Goal: Contribute content: Add original content to the website for others to see

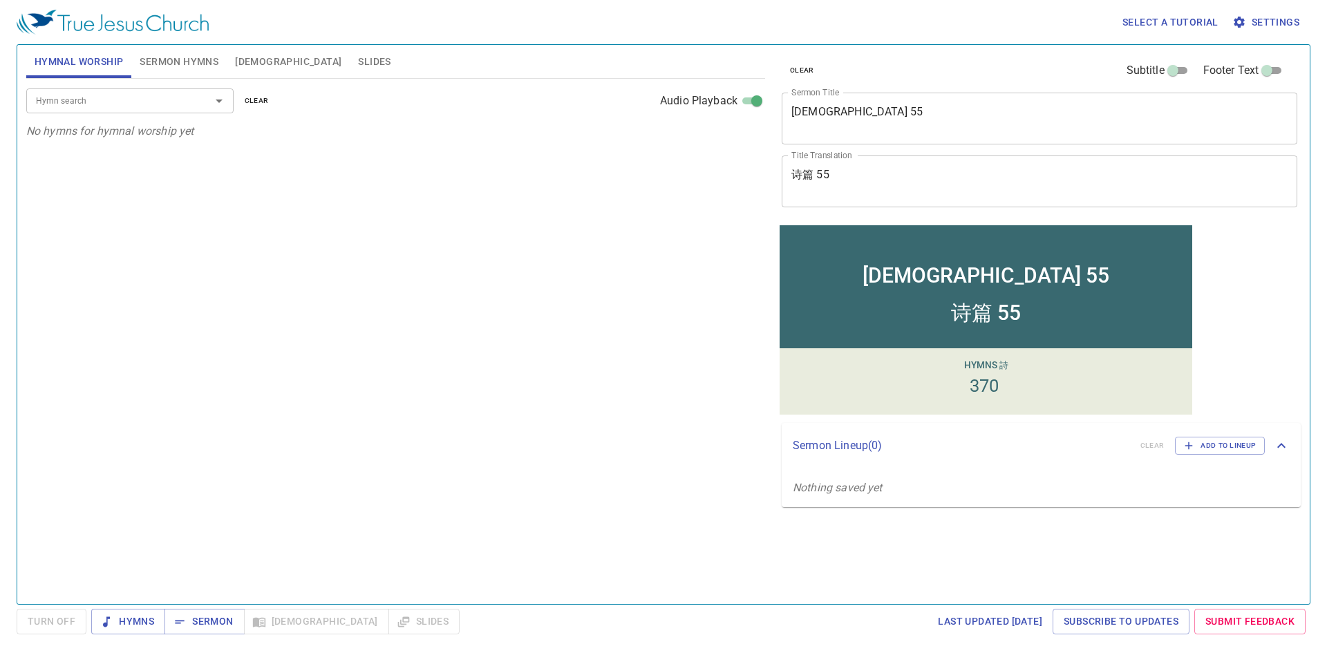
click at [907, 126] on textarea "[DEMOGRAPHIC_DATA] 55" at bounding box center [1039, 118] width 496 height 26
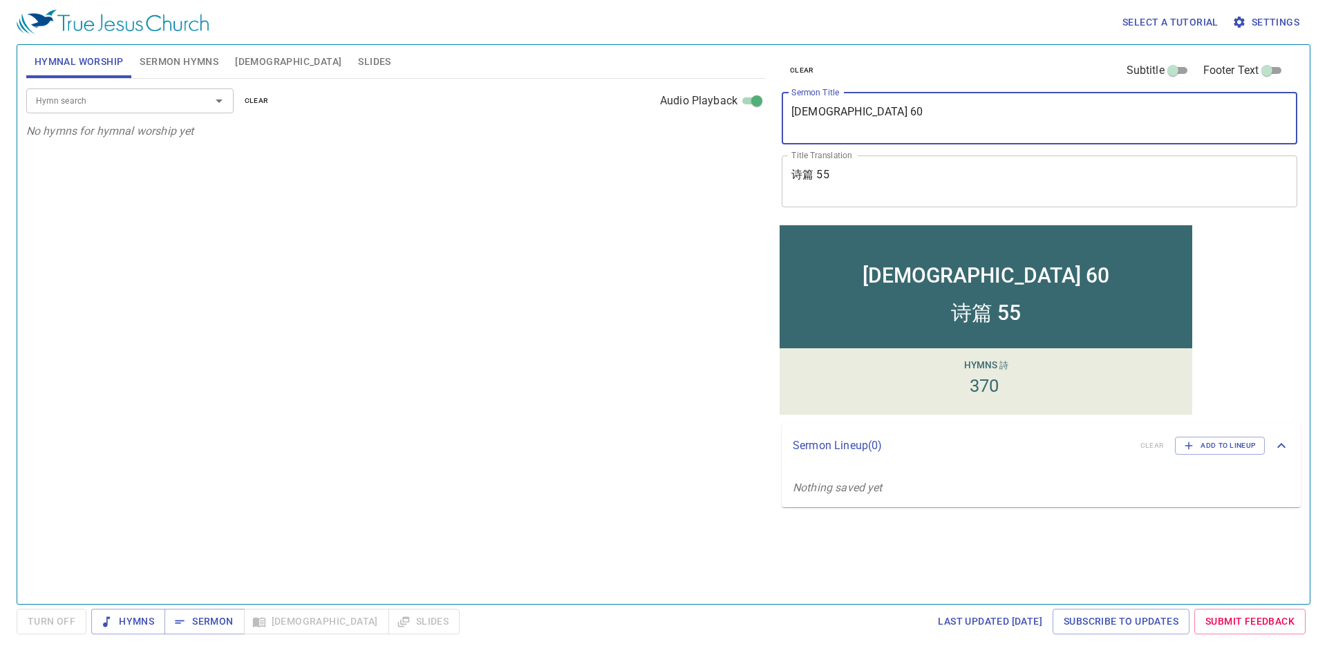
type textarea "[DEMOGRAPHIC_DATA] 60"
click at [885, 176] on textarea "诗篇 55" at bounding box center [1039, 181] width 496 height 26
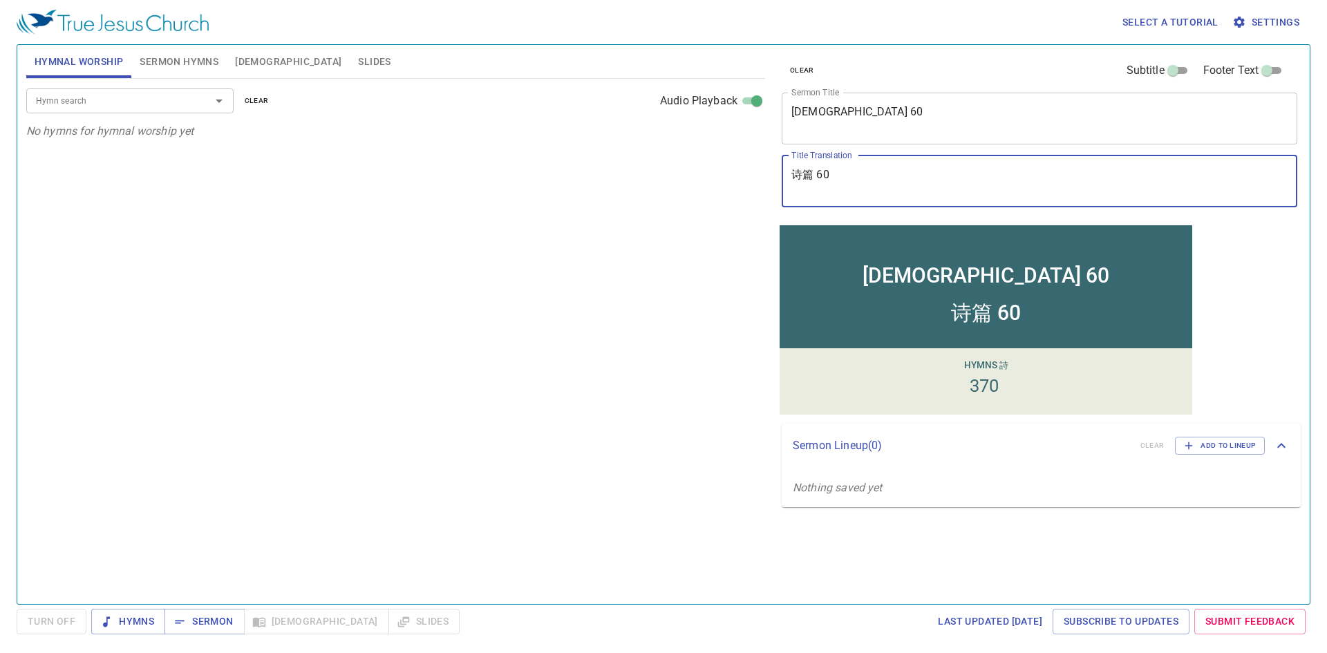
type textarea "诗篇 60"
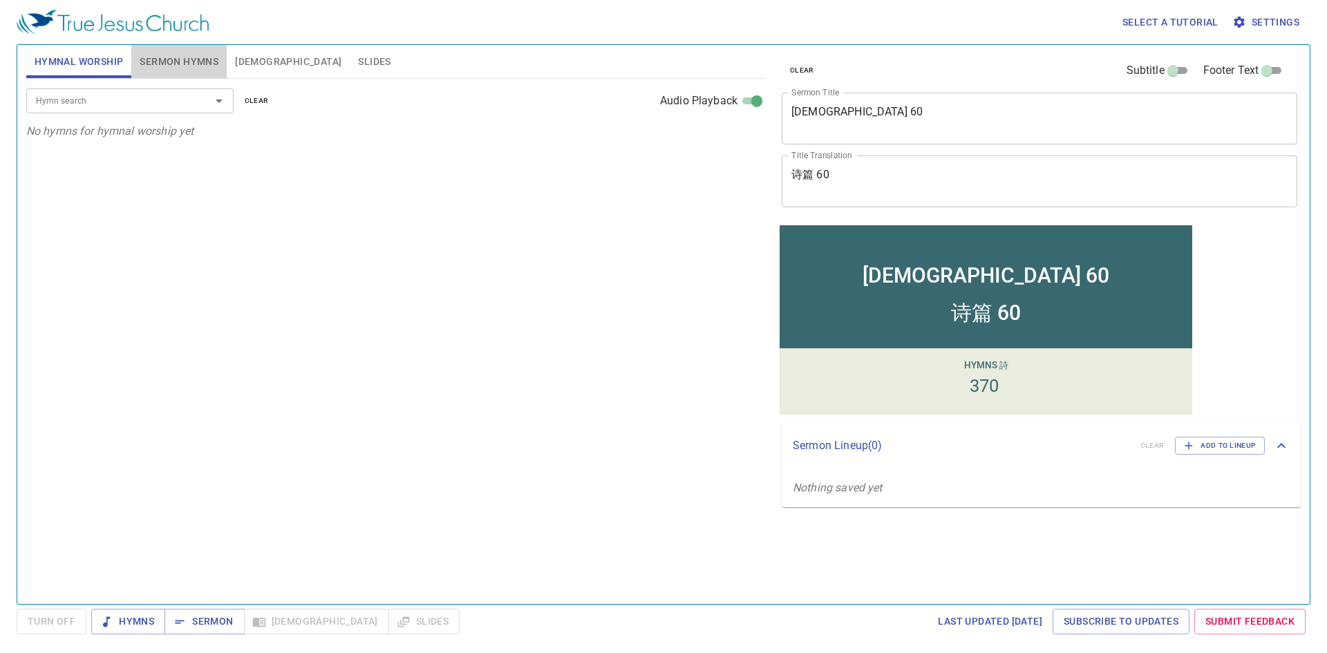
click at [156, 70] on button "Sermon Hymns" at bounding box center [178, 61] width 95 height 33
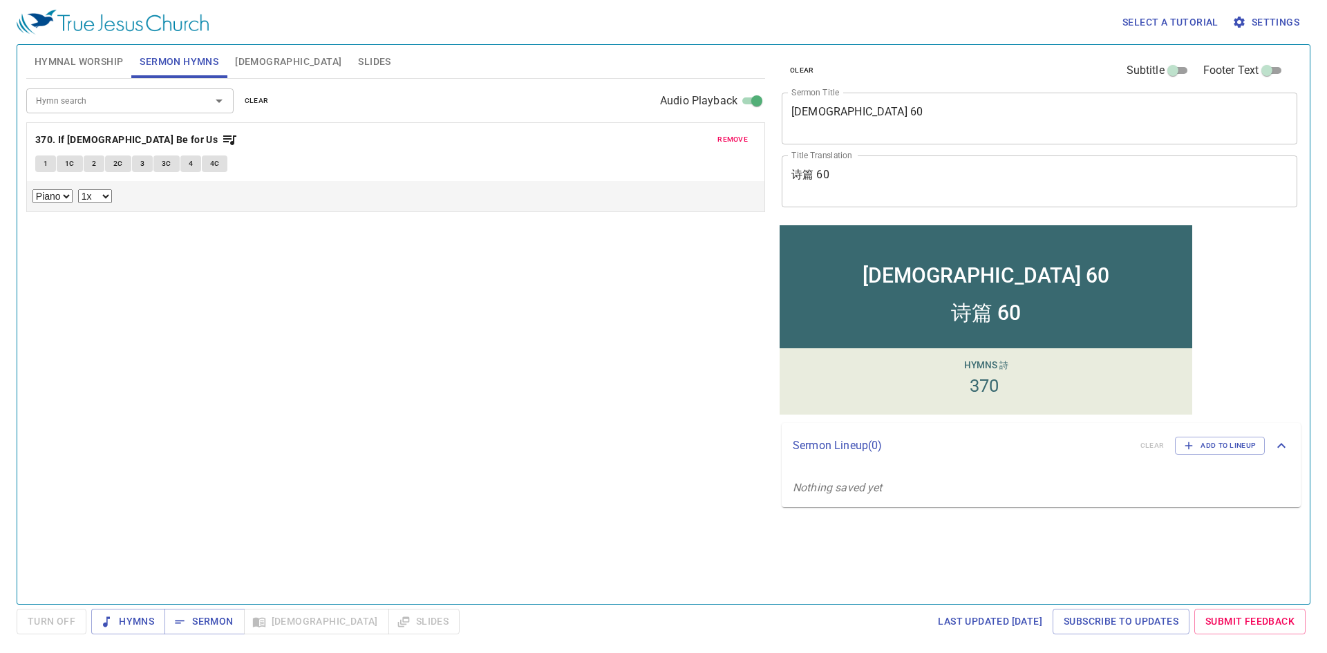
click at [736, 137] on span "remove" at bounding box center [732, 139] width 30 height 12
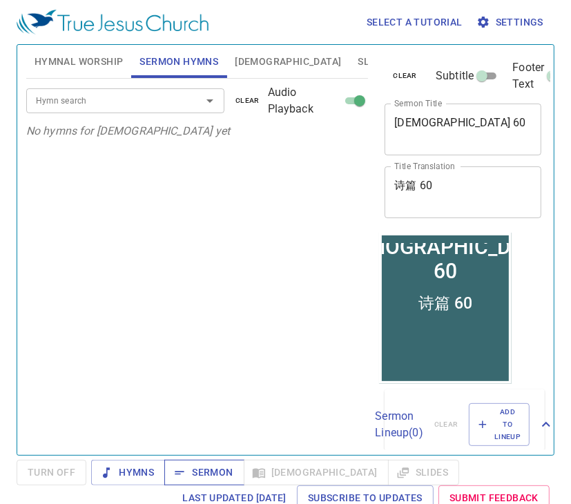
click at [210, 473] on span "Sermon" at bounding box center [203, 472] width 57 height 17
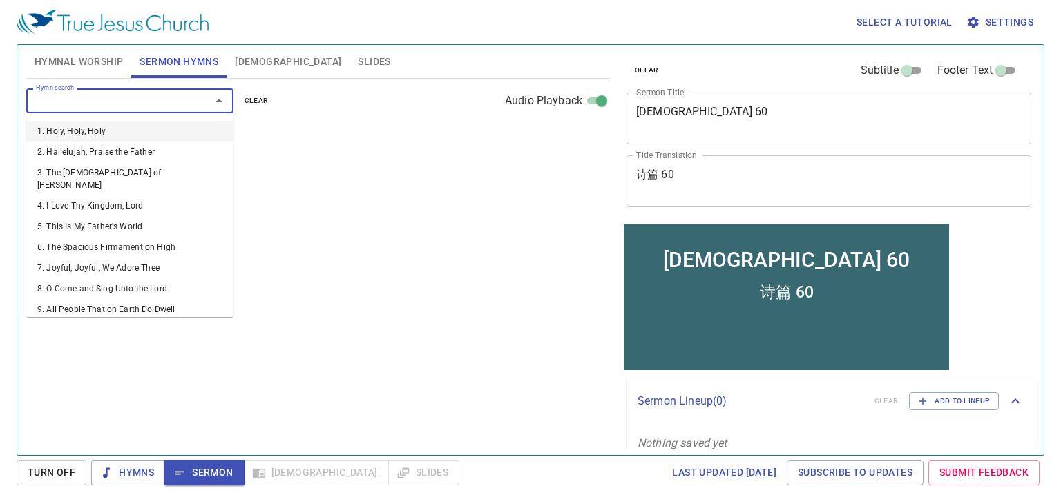
click at [176, 95] on input "Hymn search" at bounding box center [109, 101] width 158 height 16
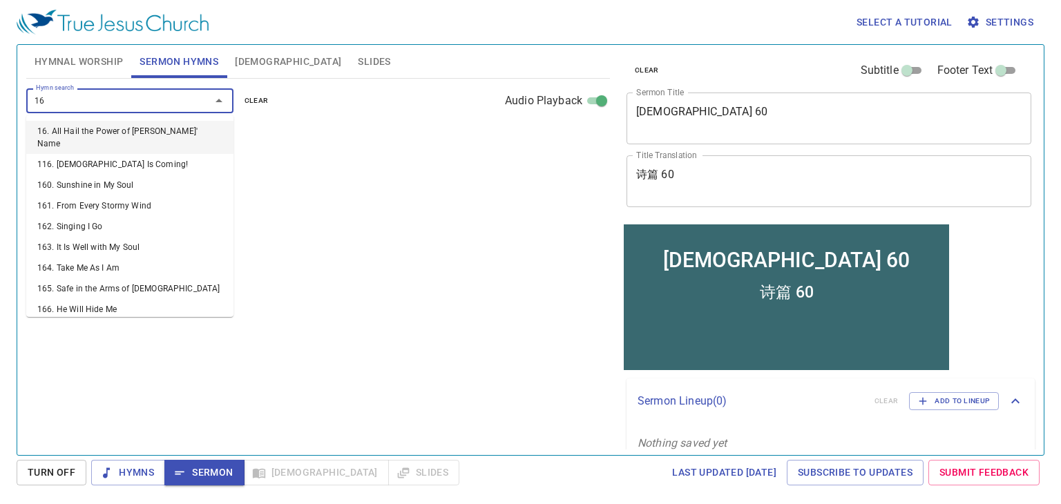
type input "169"
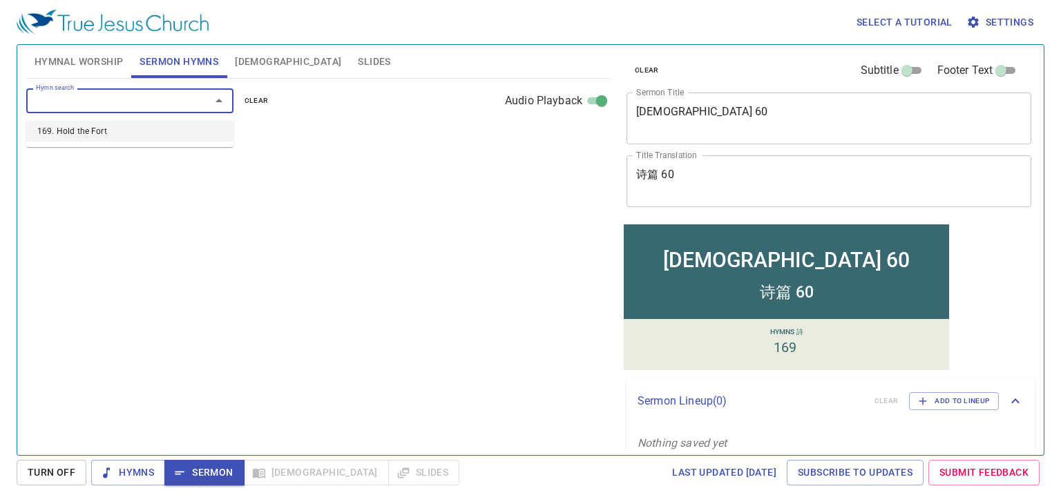
select select "1"
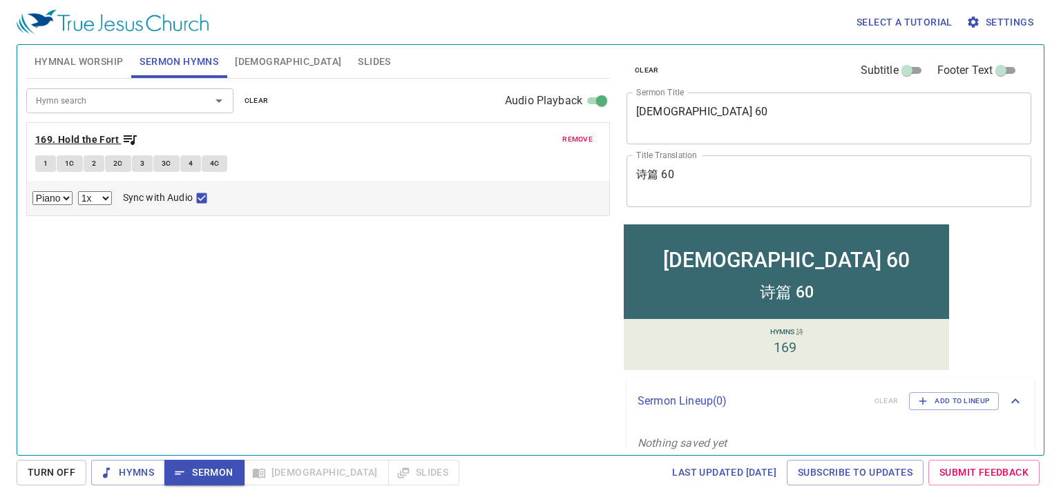
click at [99, 133] on b "169. Hold the Fort" at bounding box center [77, 139] width 84 height 17
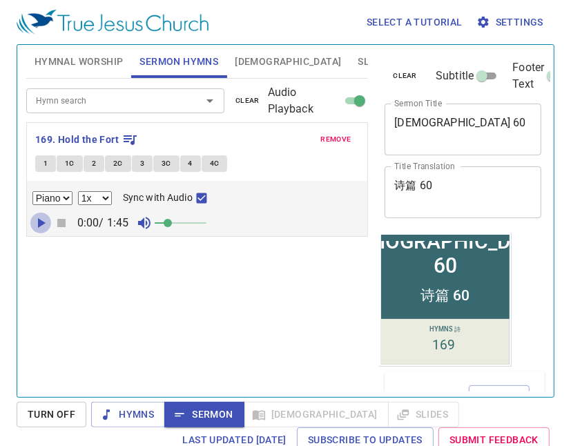
click at [37, 222] on icon "button" at bounding box center [40, 223] width 17 height 17
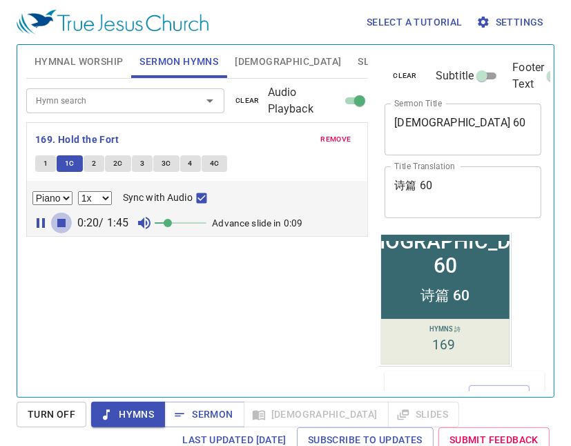
click at [56, 220] on icon "button" at bounding box center [61, 223] width 17 height 17
click at [45, 155] on button "1" at bounding box center [45, 163] width 21 height 17
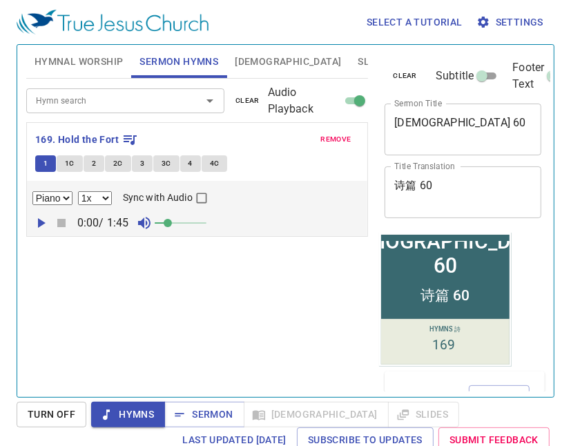
click at [204, 196] on input "Sync with Audio" at bounding box center [202, 201] width 18 height 18
click at [180, 225] on span at bounding box center [175, 223] width 8 height 8
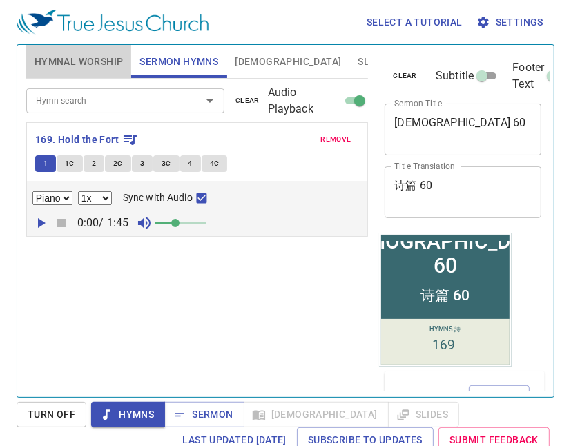
click at [73, 57] on span "Hymnal Worship" at bounding box center [79, 61] width 89 height 17
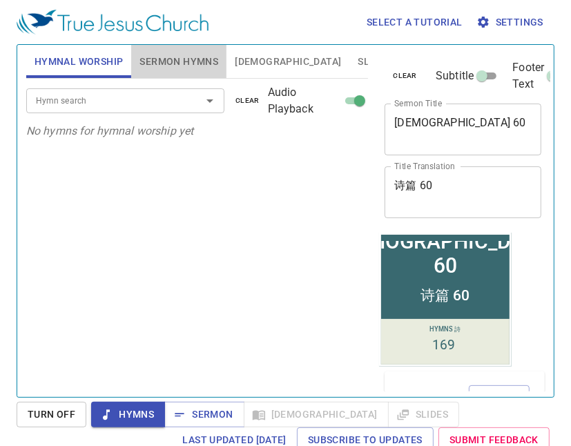
click at [152, 56] on span "Sermon Hymns" at bounding box center [179, 61] width 79 height 17
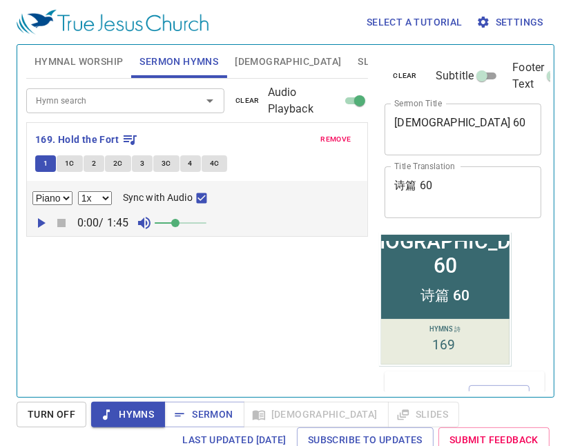
click at [254, 64] on span "[DEMOGRAPHIC_DATA]" at bounding box center [288, 61] width 106 height 17
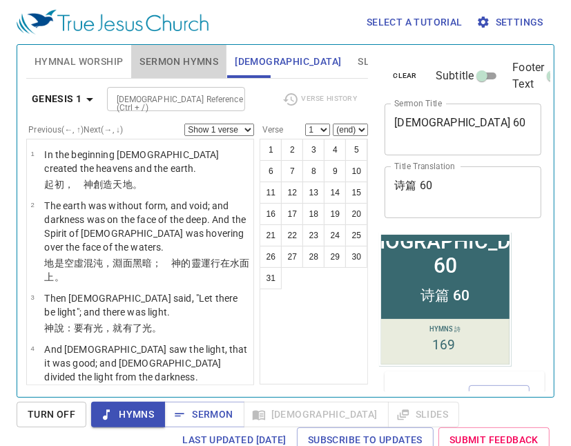
click at [196, 56] on span "Sermon Hymns" at bounding box center [179, 61] width 79 height 17
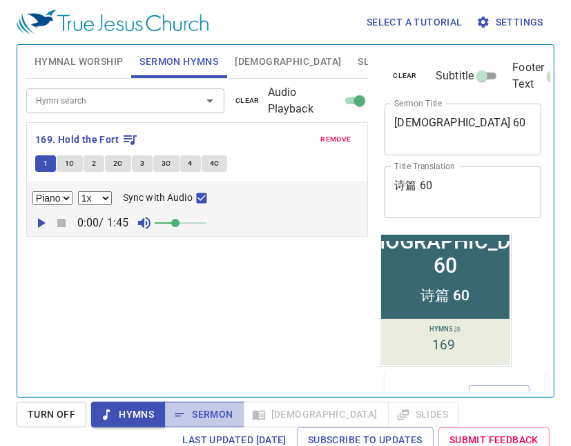
click at [224, 414] on span "Sermon" at bounding box center [203, 414] width 57 height 17
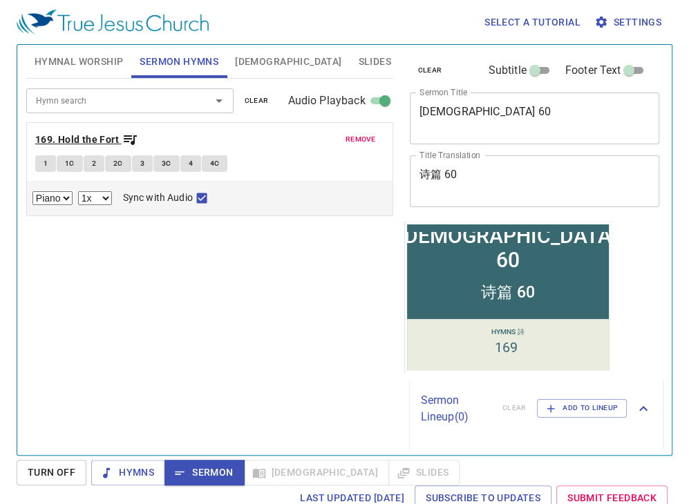
click at [90, 139] on b "169. Hold the Fort" at bounding box center [77, 139] width 84 height 17
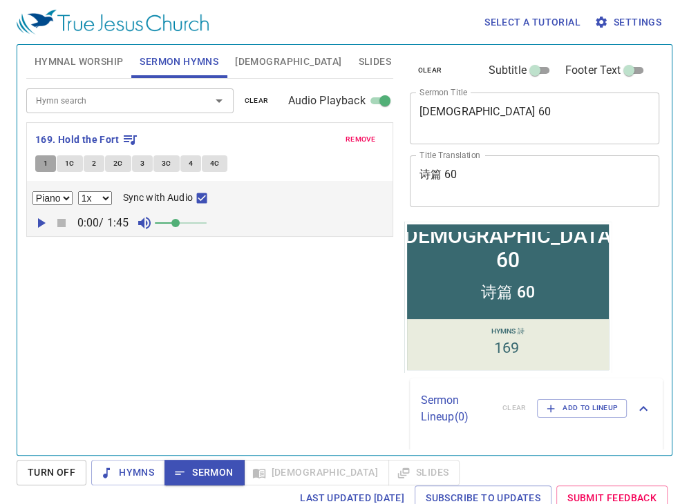
click at [46, 164] on span "1" at bounding box center [46, 164] width 4 height 12
checkbox input "false"
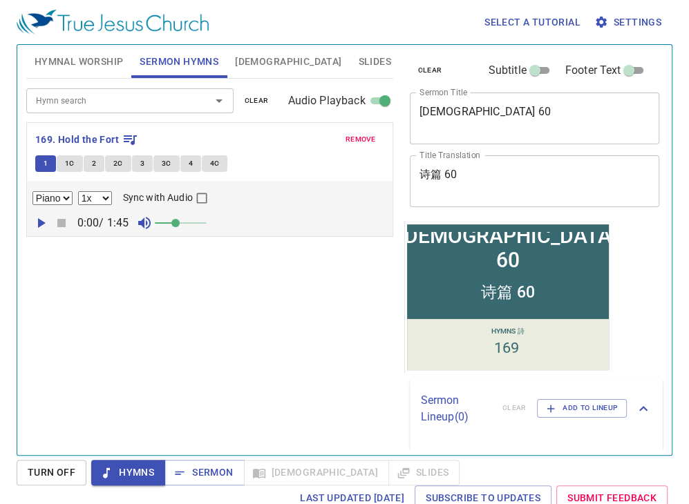
click at [39, 222] on icon "button" at bounding box center [42, 223] width 8 height 10
click at [68, 165] on span "1C" at bounding box center [70, 164] width 10 height 12
click at [95, 164] on button "2" at bounding box center [94, 163] width 21 height 17
click at [111, 164] on button "2C" at bounding box center [118, 163] width 26 height 17
click at [141, 166] on span "3" at bounding box center [142, 164] width 4 height 12
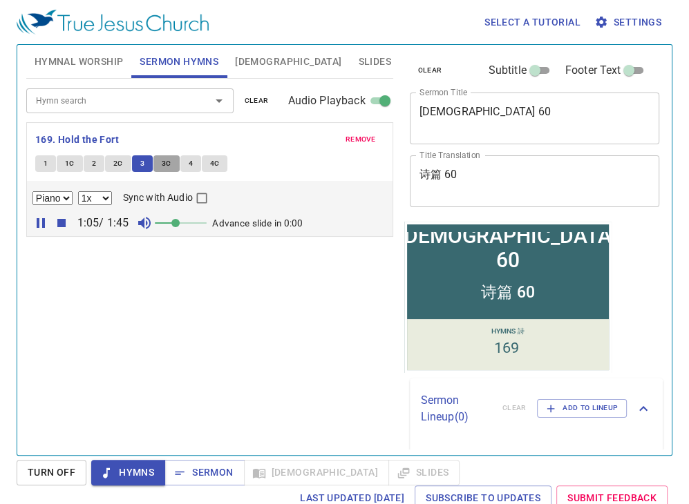
click at [162, 163] on span "3C" at bounding box center [167, 164] width 10 height 12
click at [191, 169] on button "4" at bounding box center [190, 163] width 21 height 17
click at [218, 163] on span "4C" at bounding box center [215, 164] width 10 height 12
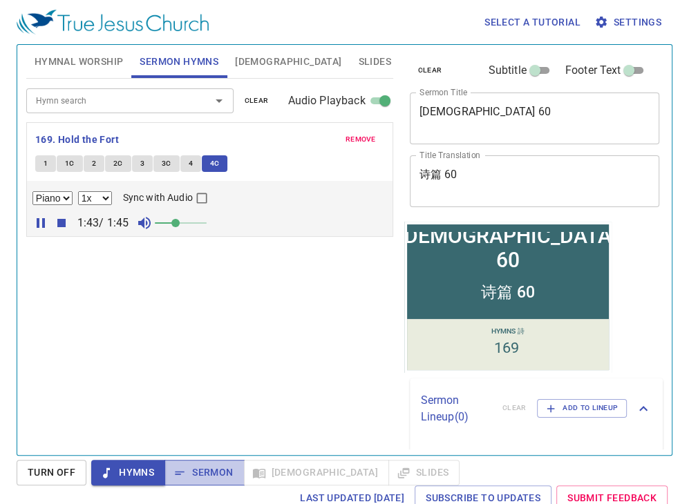
click at [200, 471] on span "Sermon" at bounding box center [203, 472] width 57 height 17
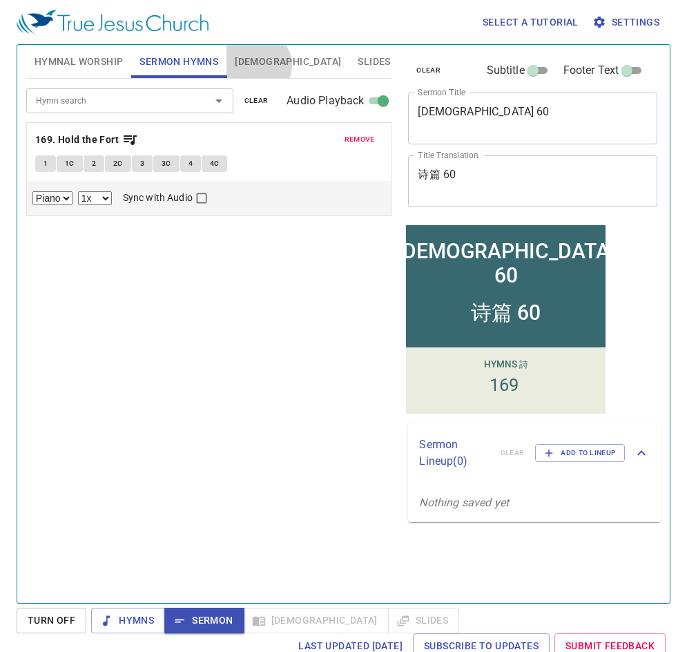
click at [256, 65] on span "[DEMOGRAPHIC_DATA]" at bounding box center [288, 61] width 106 height 17
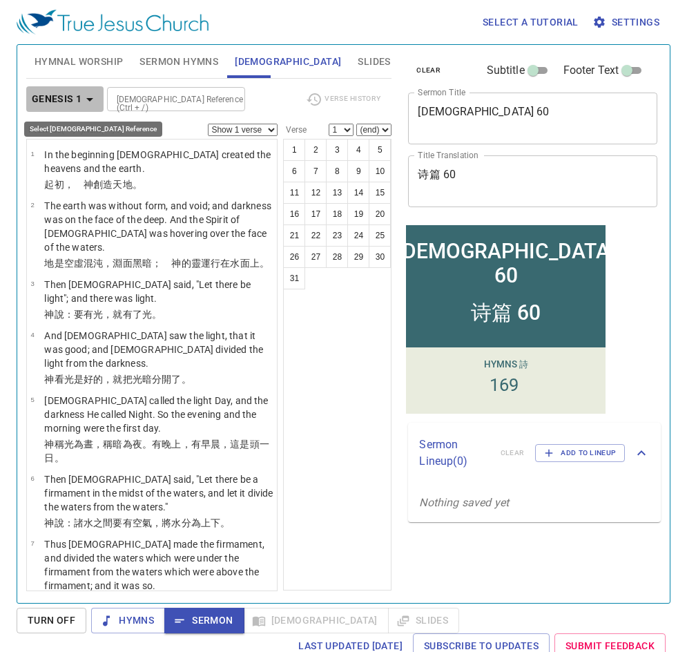
click at [75, 96] on b "Genesis 1" at bounding box center [57, 99] width 50 height 17
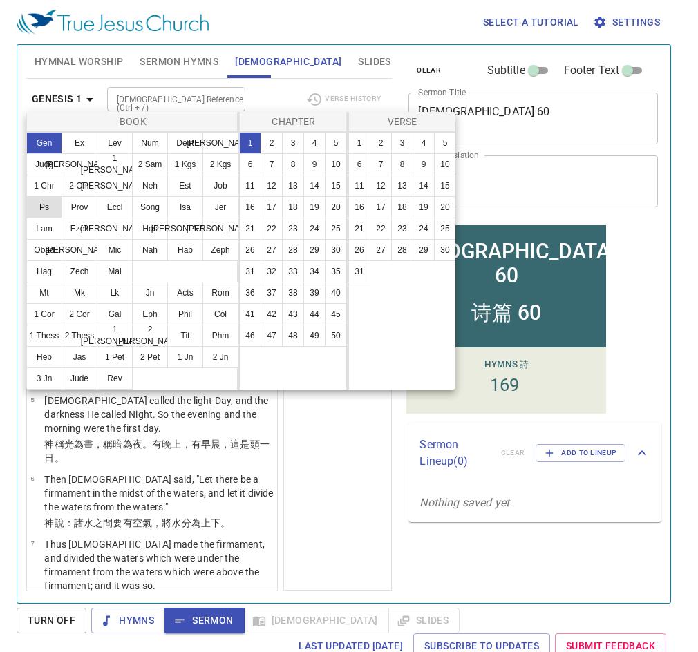
click at [52, 209] on button "Ps" at bounding box center [44, 207] width 36 height 22
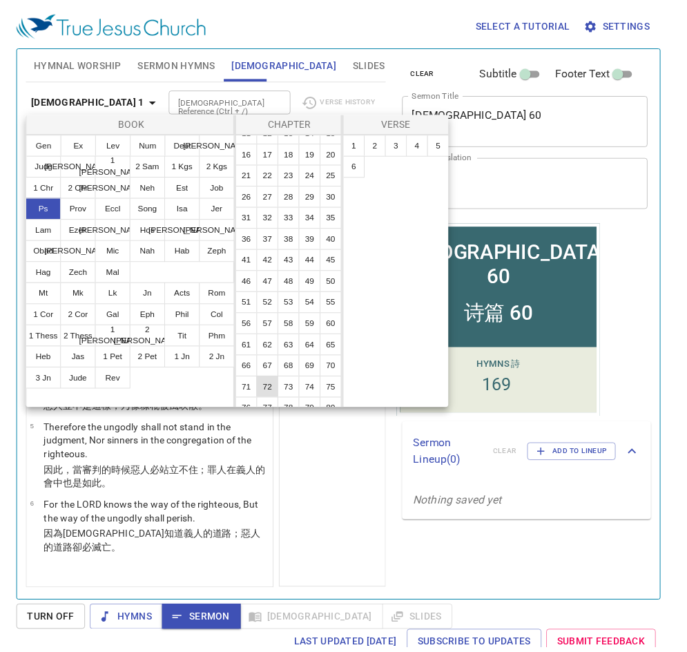
scroll to position [138, 0]
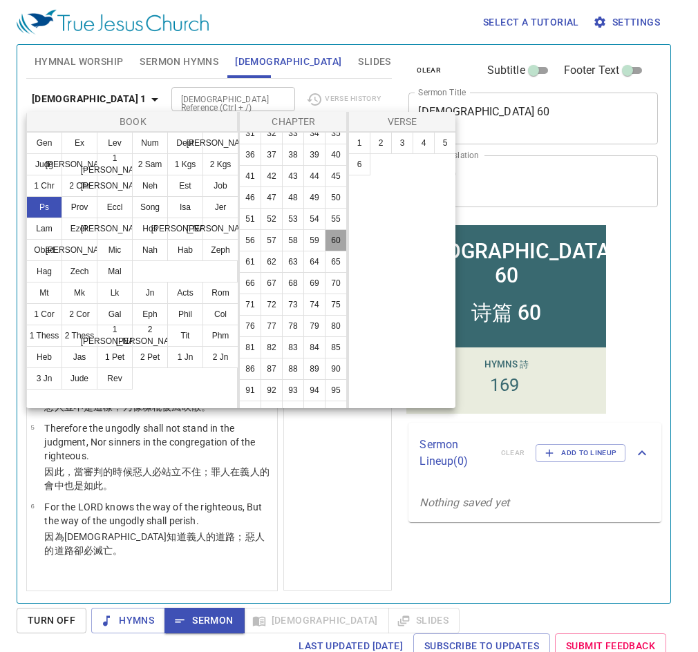
click at [325, 251] on button "60" at bounding box center [336, 240] width 22 height 22
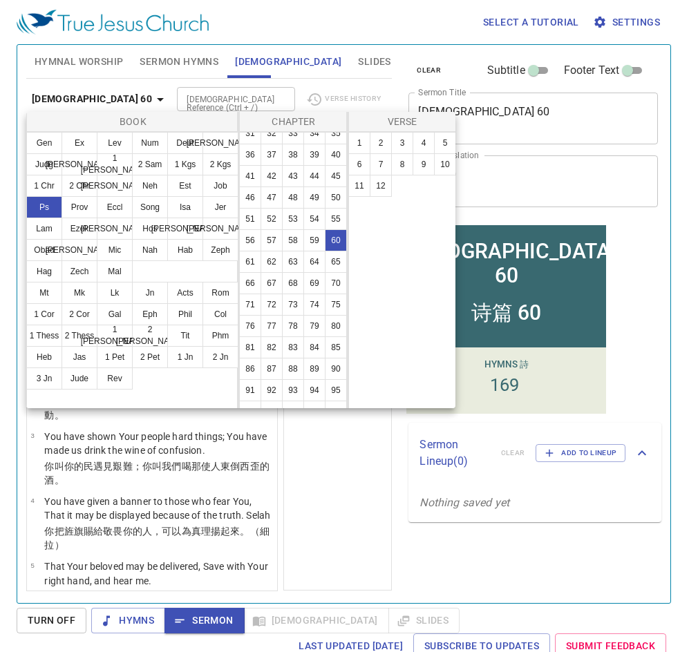
click at [318, 455] on div at bounding box center [349, 326] width 698 height 652
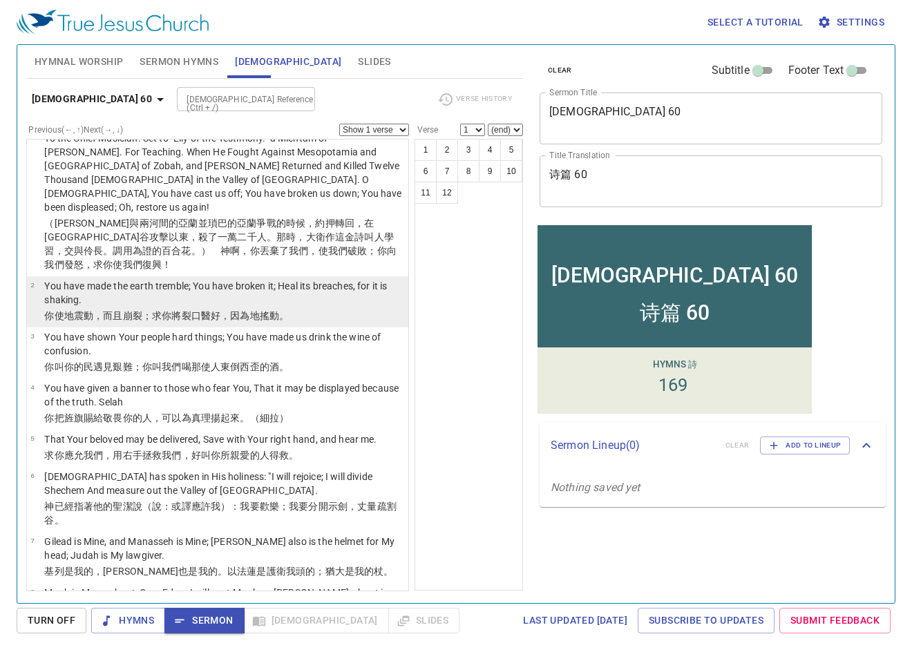
scroll to position [0, 0]
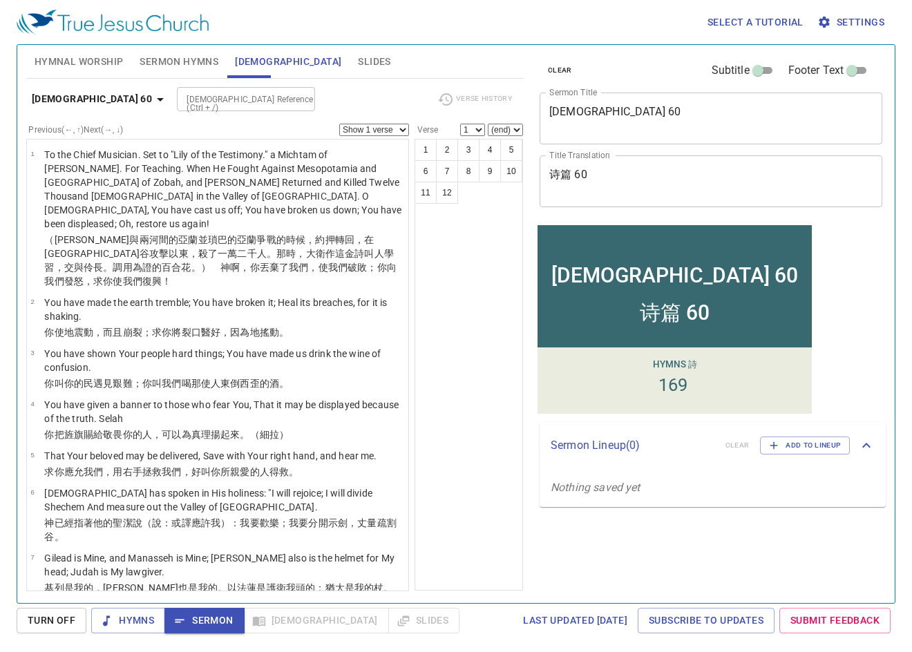
click at [481, 450] on div "1 2 3 4 5 6 7 8 9 10 11 12" at bounding box center [469, 365] width 108 height 452
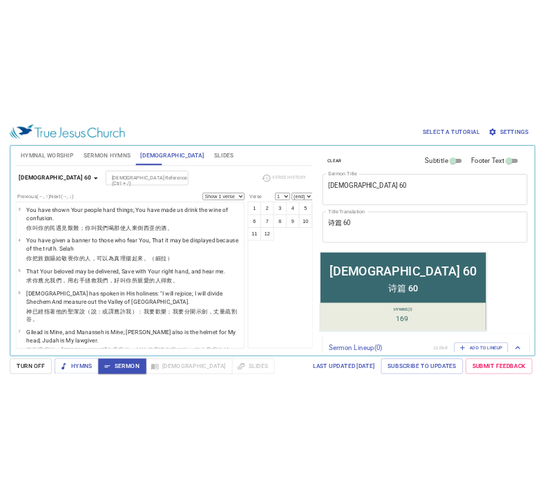
scroll to position [201, 0]
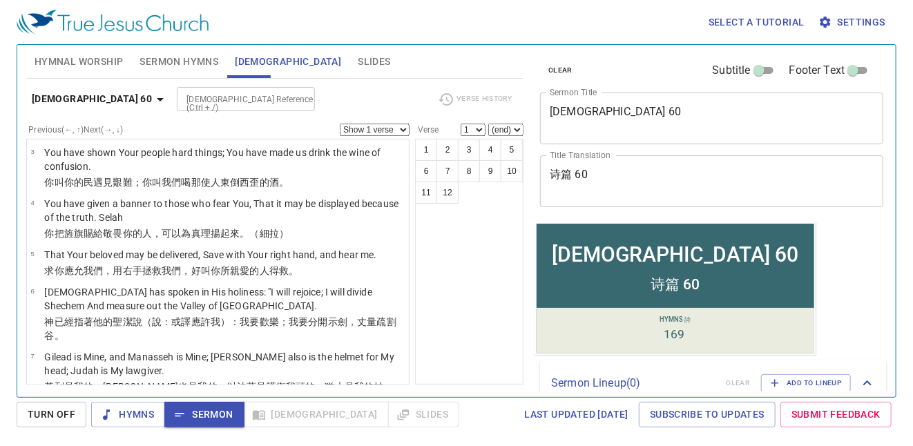
click at [165, 61] on span "Sermon Hymns" at bounding box center [179, 61] width 79 height 17
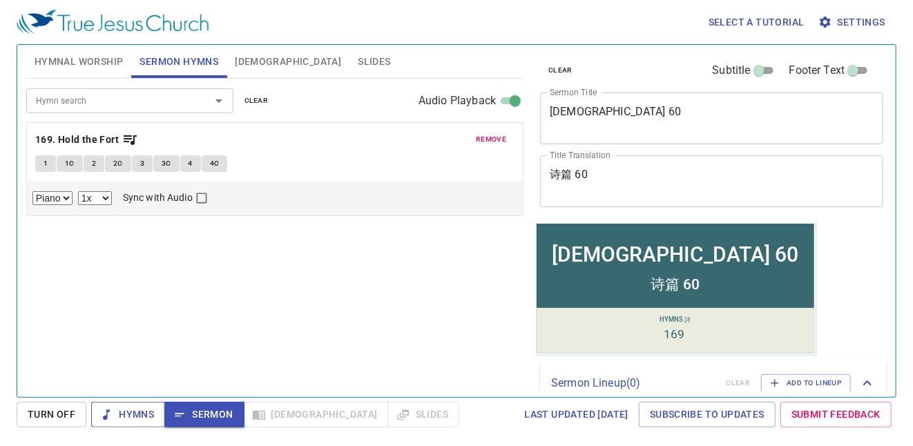
click at [119, 410] on span "Hymns" at bounding box center [128, 414] width 52 height 17
click at [198, 414] on span "Sermon" at bounding box center [203, 414] width 57 height 17
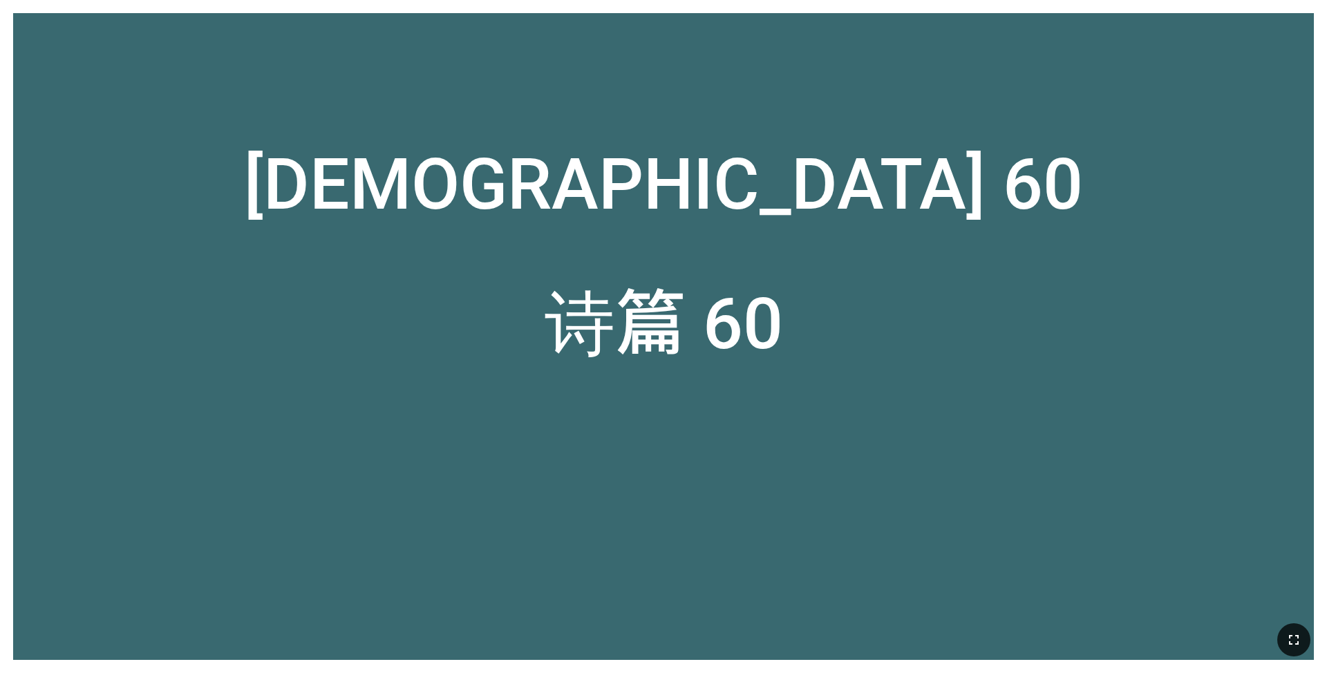
click at [555, 448] on icon "button" at bounding box center [1293, 639] width 17 height 17
